Goal: Transaction & Acquisition: Purchase product/service

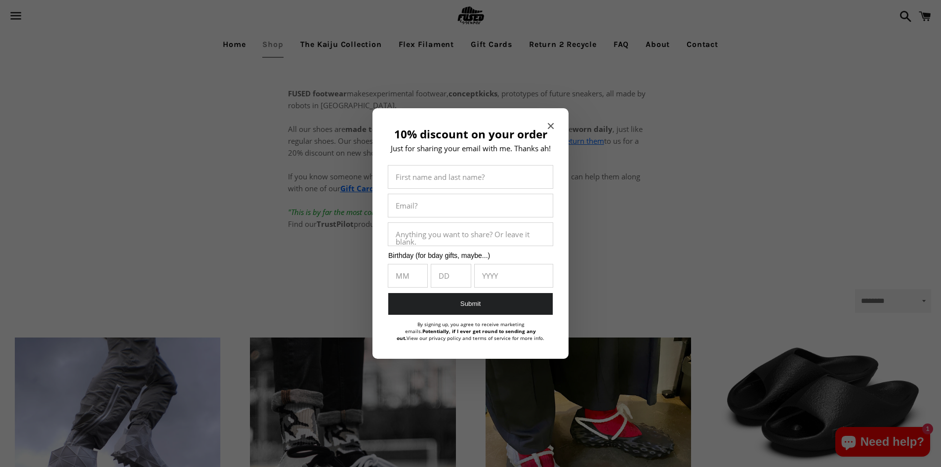
click at [552, 125] on icon "Close modal" at bounding box center [551, 126] width 6 height 6
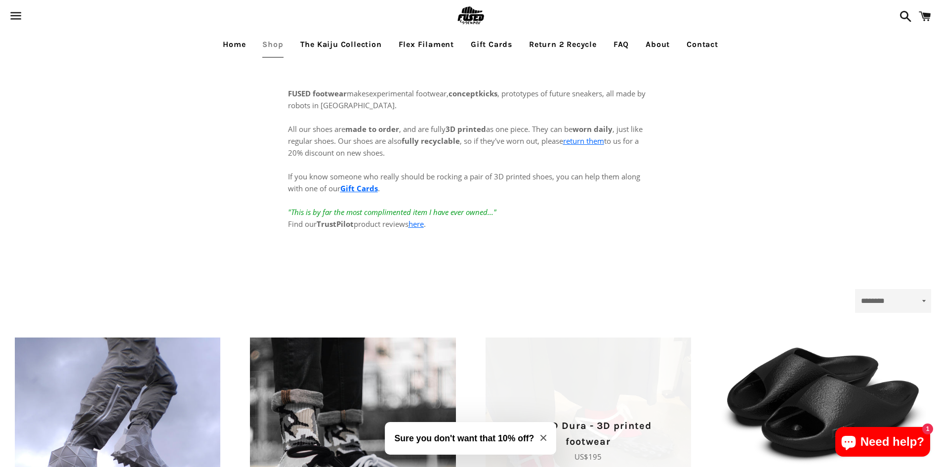
click at [543, 437] on icon "Close modal" at bounding box center [544, 438] width 6 height 6
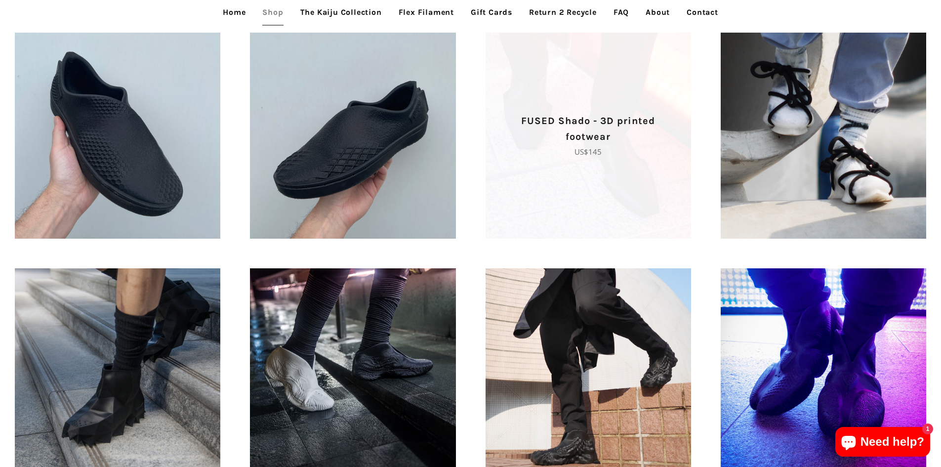
scroll to position [544, 0]
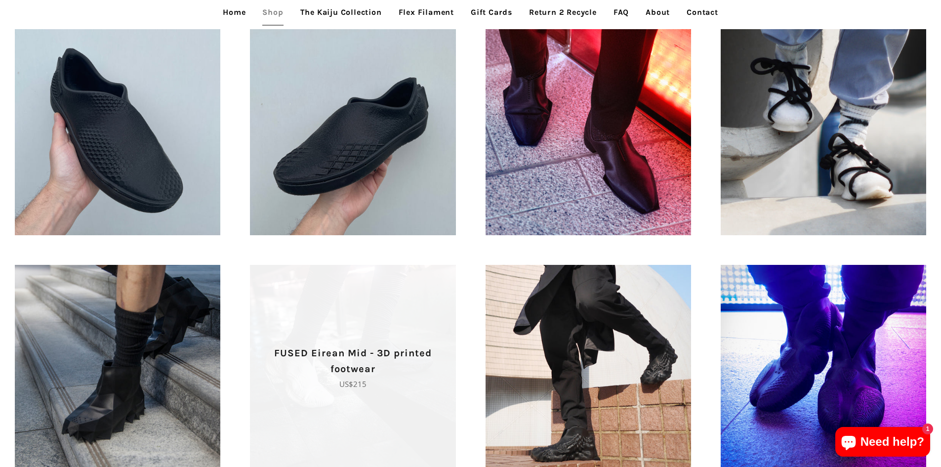
click at [326, 425] on span "FUSED Eirean Mid - 3D printed footwear Regular price US$215" at bounding box center [353, 368] width 206 height 206
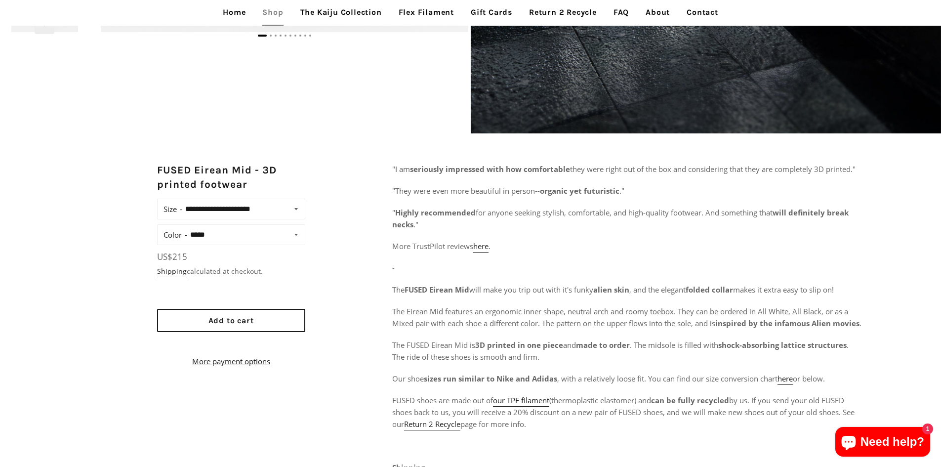
scroll to position [445, 0]
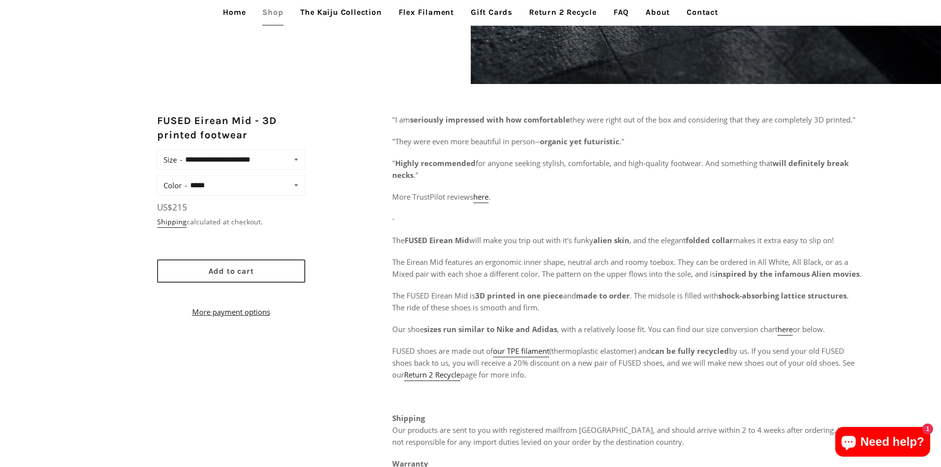
click at [190, 277] on button "Add to cart" at bounding box center [231, 270] width 148 height 23
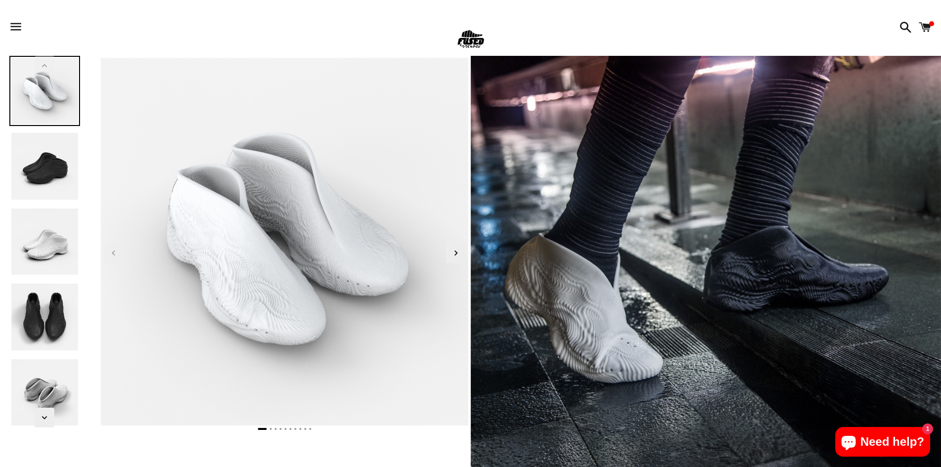
scroll to position [0, 0]
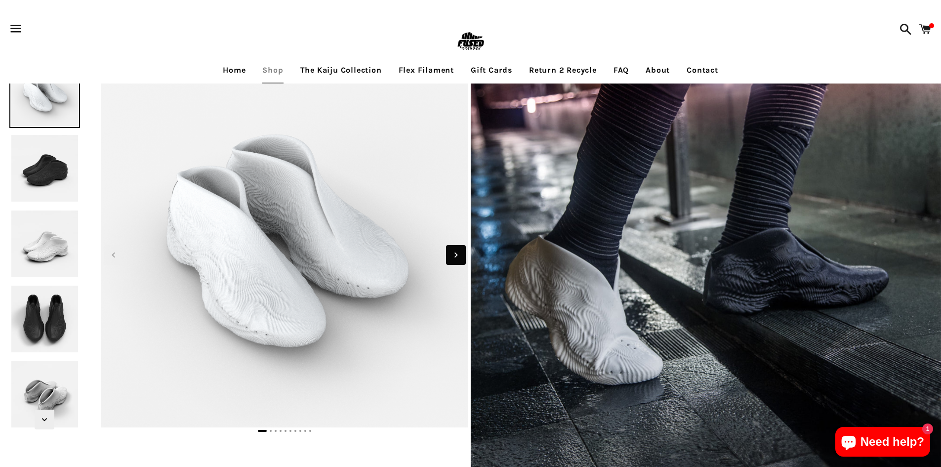
click at [449, 259] on span "Next slide" at bounding box center [456, 255] width 20 height 20
